Goal: Check status: Check status

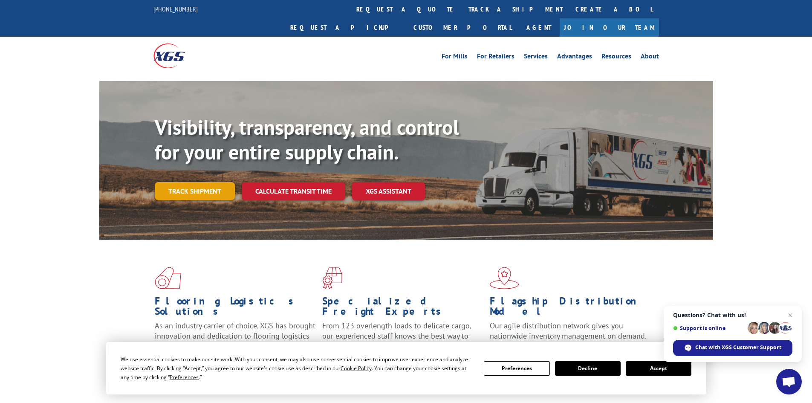
click at [191, 182] on link "Track shipment" at bounding box center [195, 191] width 80 height 18
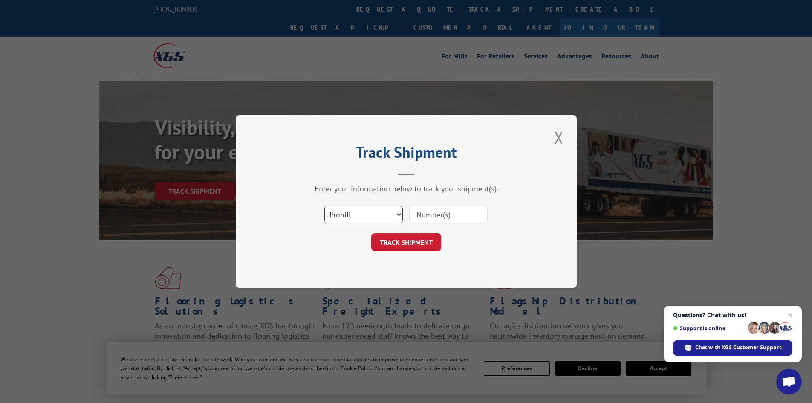
click at [375, 210] on select "Select category... Probill BOL PO" at bounding box center [363, 214] width 78 height 18
select select "bol"
click at [324, 205] on select "Select category... Probill BOL PO" at bounding box center [363, 214] width 78 height 18
click at [437, 214] on input at bounding box center [448, 214] width 78 height 18
paste input "4835998"
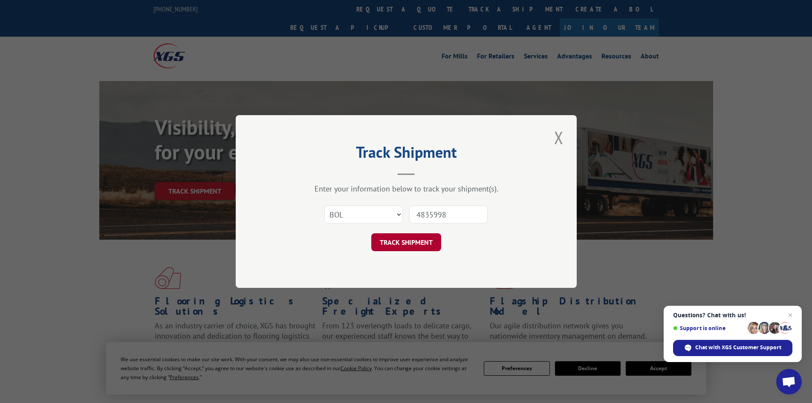
type input "4835998"
click at [395, 240] on button "TRACK SHIPMENT" at bounding box center [406, 242] width 70 height 18
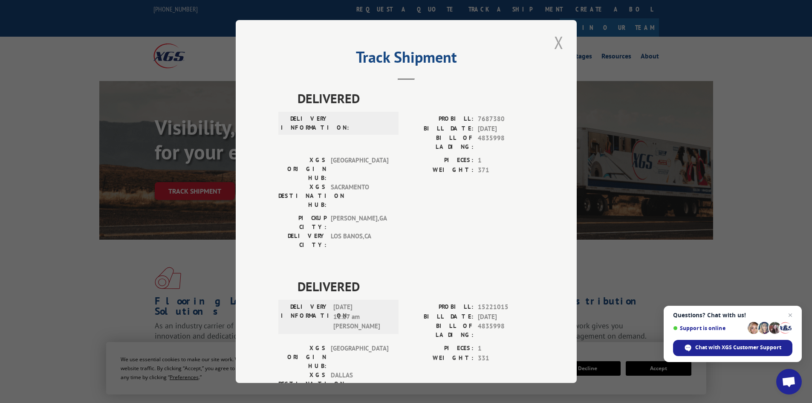
click at [558, 42] on button "Close modal" at bounding box center [558, 42] width 14 height 23
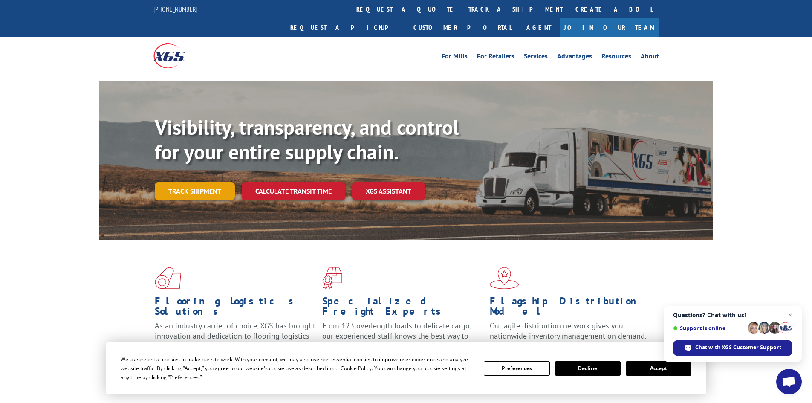
click at [198, 182] on link "Track shipment" at bounding box center [195, 191] width 80 height 18
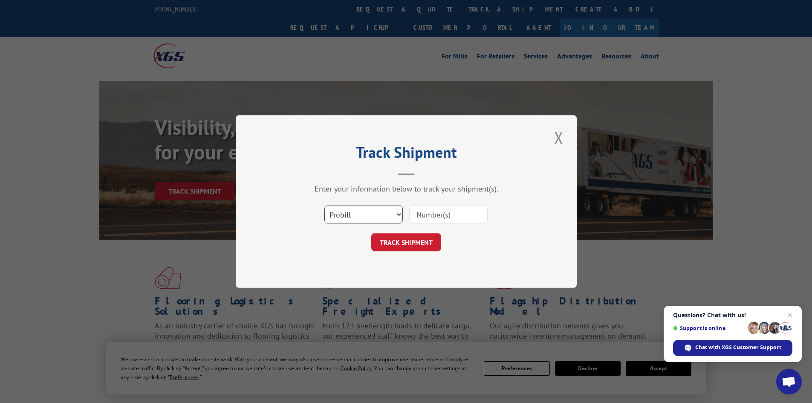
click at [384, 213] on select "Select category... Probill BOL PO" at bounding box center [363, 214] width 78 height 18
click at [324, 205] on select "Select category... Probill BOL PO" at bounding box center [363, 214] width 78 height 18
click at [462, 209] on input at bounding box center [448, 214] width 78 height 18
paste input "4835998"
type input "4835998"
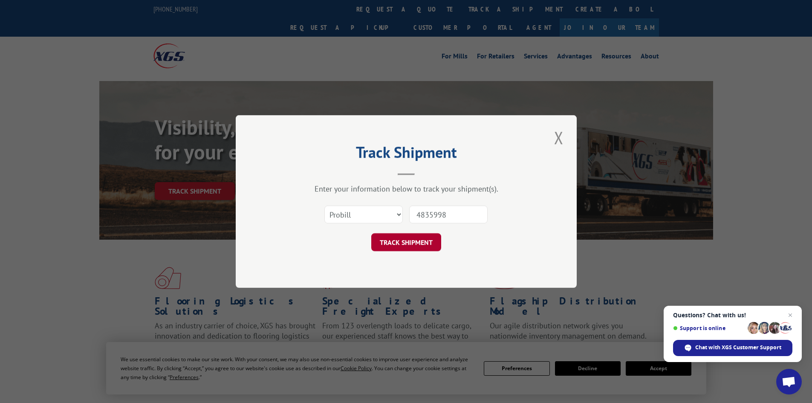
click at [393, 247] on button "TRACK SHIPMENT" at bounding box center [406, 242] width 70 height 18
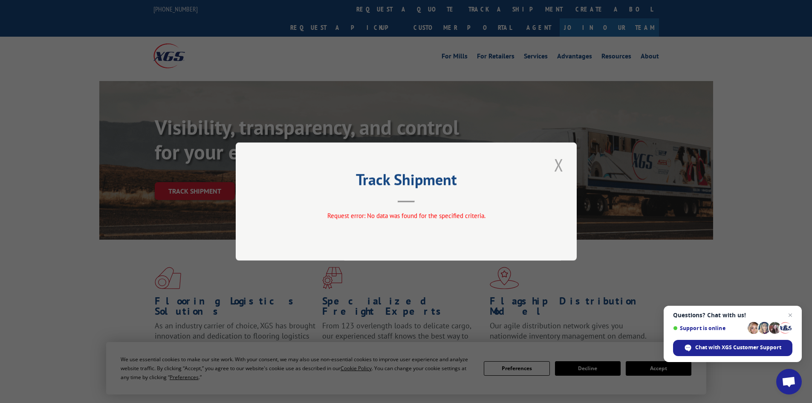
click at [559, 164] on button "Close modal" at bounding box center [558, 164] width 14 height 23
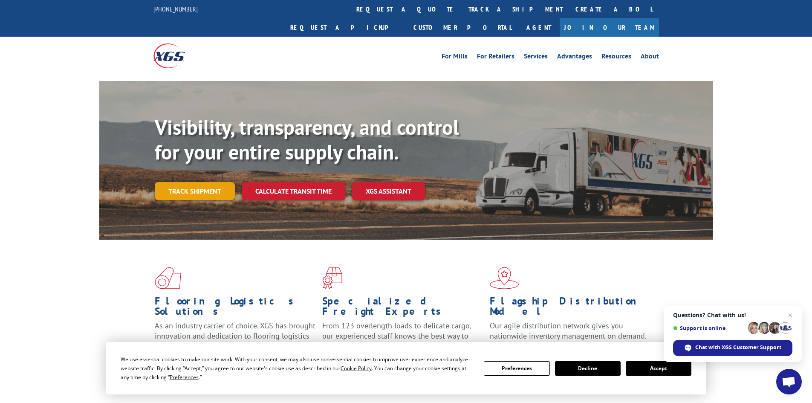
click at [182, 182] on link "Track shipment" at bounding box center [195, 191] width 80 height 18
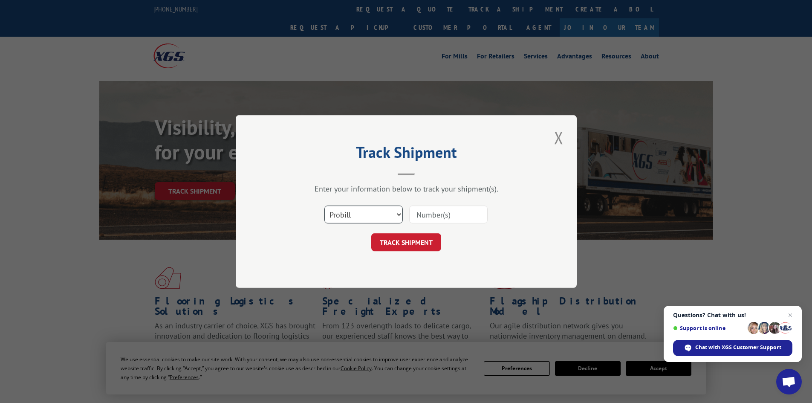
click at [340, 211] on select "Select category... Probill BOL PO" at bounding box center [363, 214] width 78 height 18
select select "bol"
click at [324, 205] on select "Select category... Probill BOL PO" at bounding box center [363, 214] width 78 height 18
click at [435, 218] on input at bounding box center [448, 214] width 78 height 18
paste input "4835998"
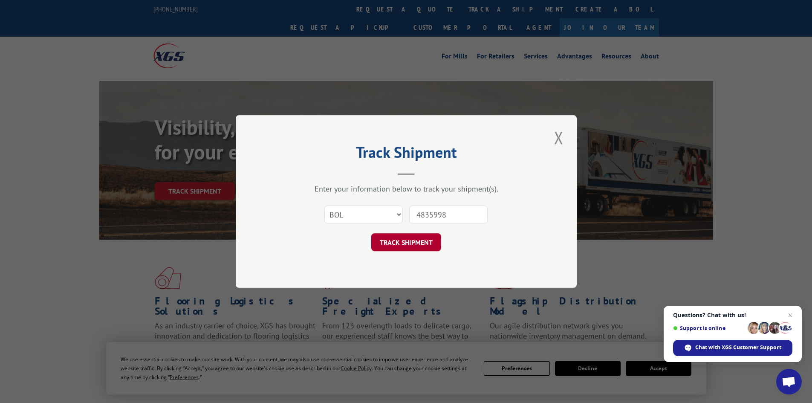
type input "4835998"
drag, startPoint x: 408, startPoint y: 239, endPoint x: 558, endPoint y: 239, distance: 150.4
click at [408, 239] on button "TRACK SHIPMENT" at bounding box center [406, 242] width 70 height 18
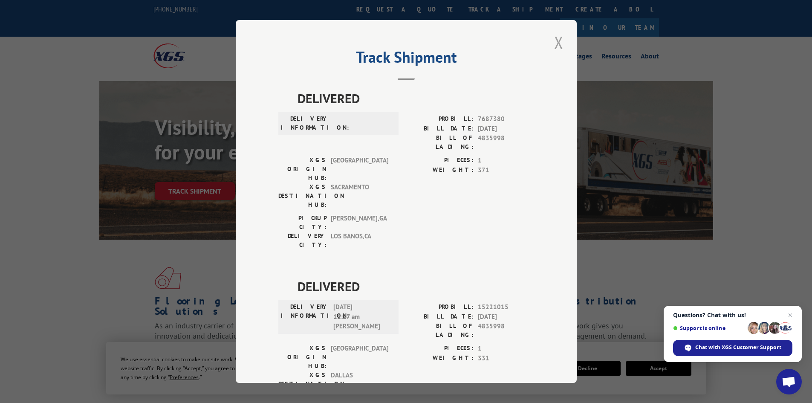
click at [553, 43] on button "Close modal" at bounding box center [558, 42] width 14 height 23
